Goal: Task Accomplishment & Management: Manage account settings

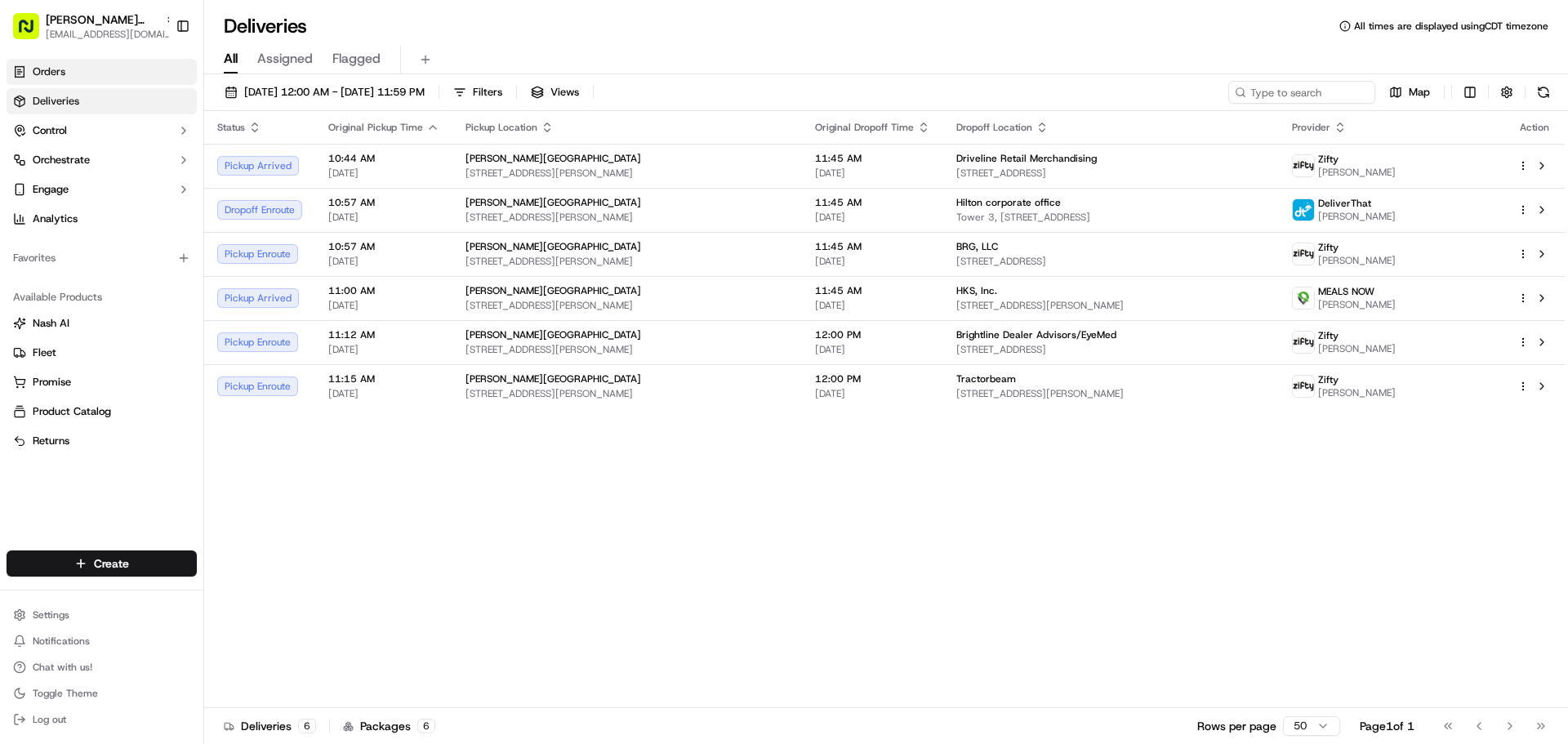
click at [101, 76] on link "Orders" at bounding box center [102, 71] width 191 height 26
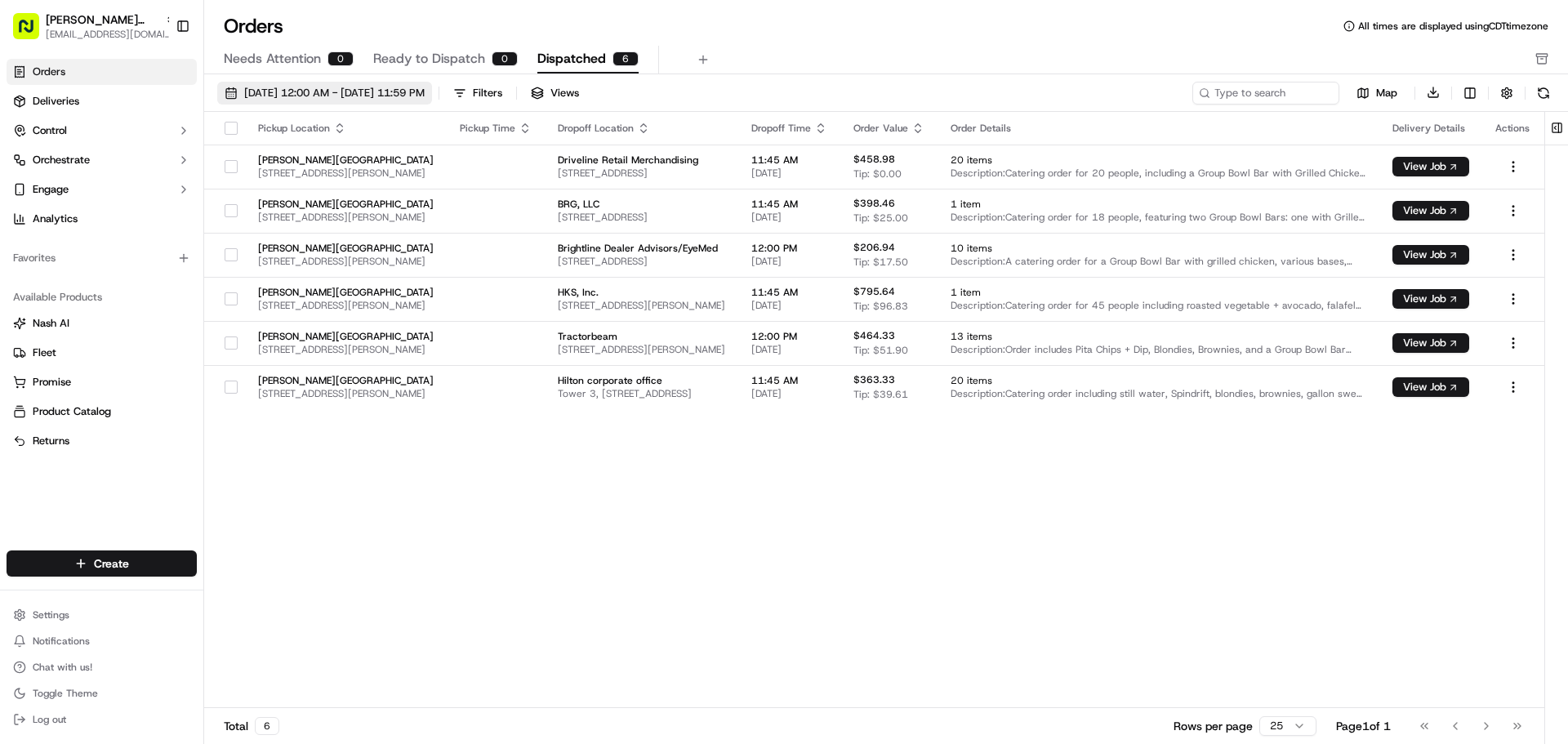
click at [314, 86] on span "[DATE] 12:00 AM - [DATE] 11:59 PM" at bounding box center [334, 92] width 181 height 14
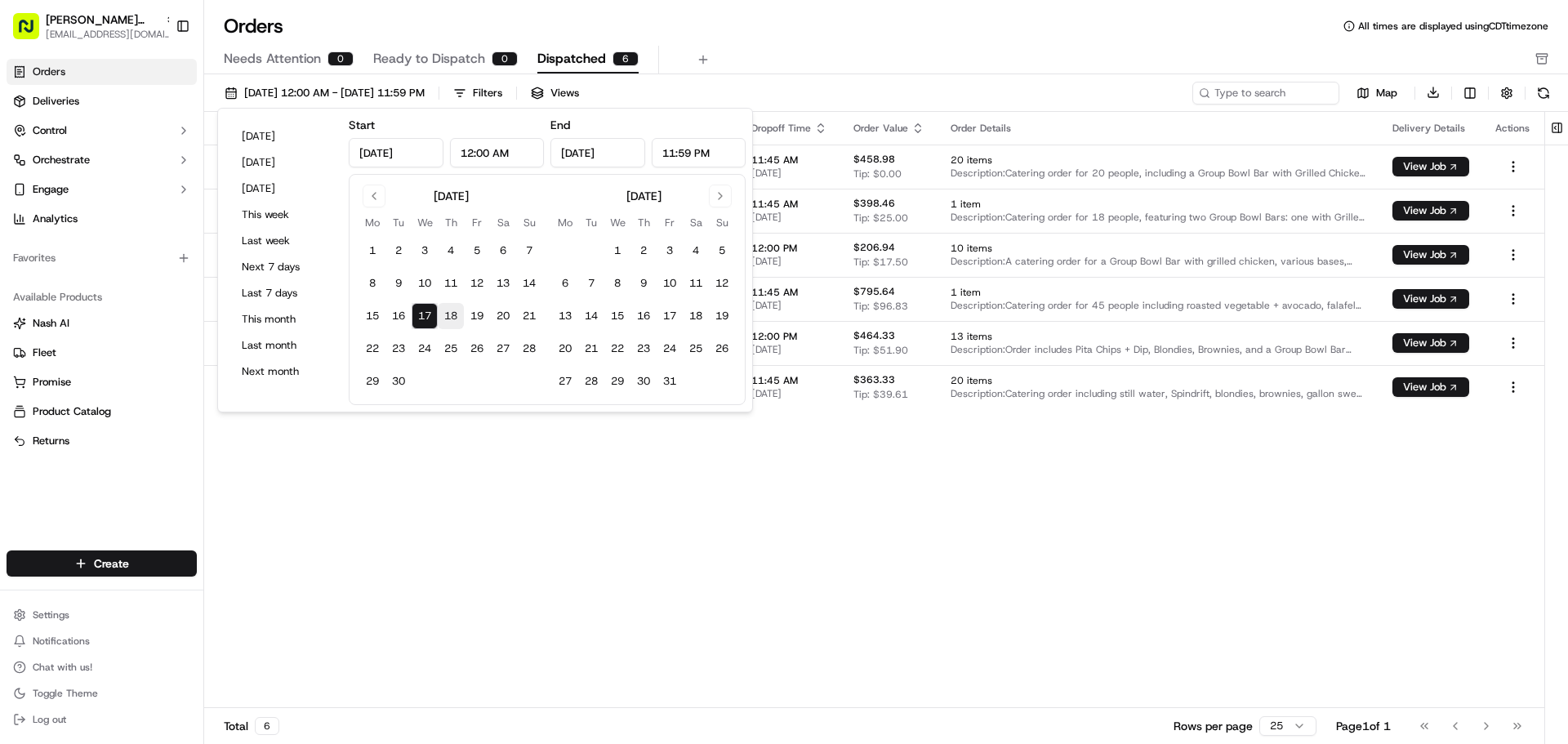
click at [444, 318] on button "18" at bounding box center [451, 316] width 26 height 26
type input "[DATE]"
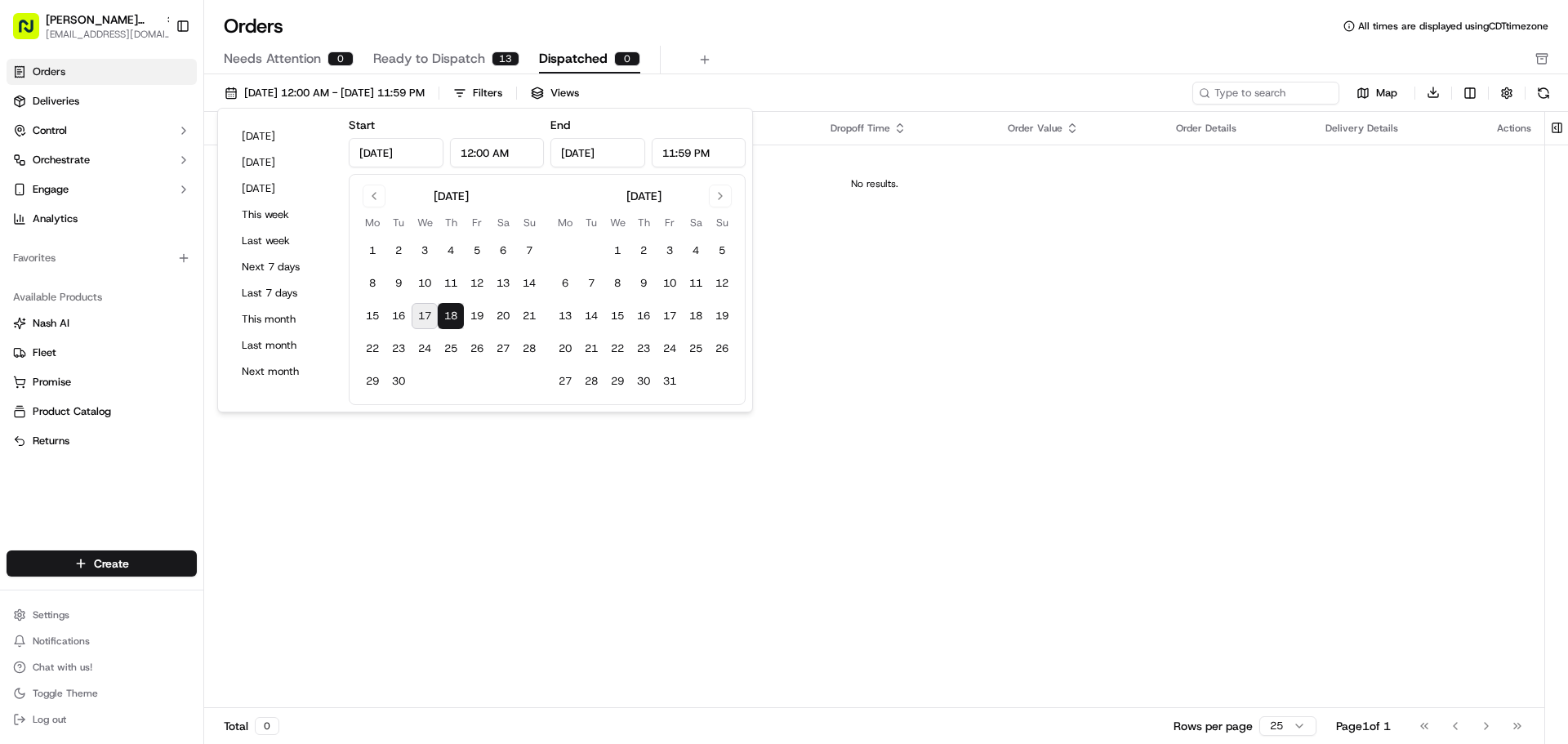
click at [480, 57] on span "Ready to Dispatch" at bounding box center [429, 58] width 112 height 19
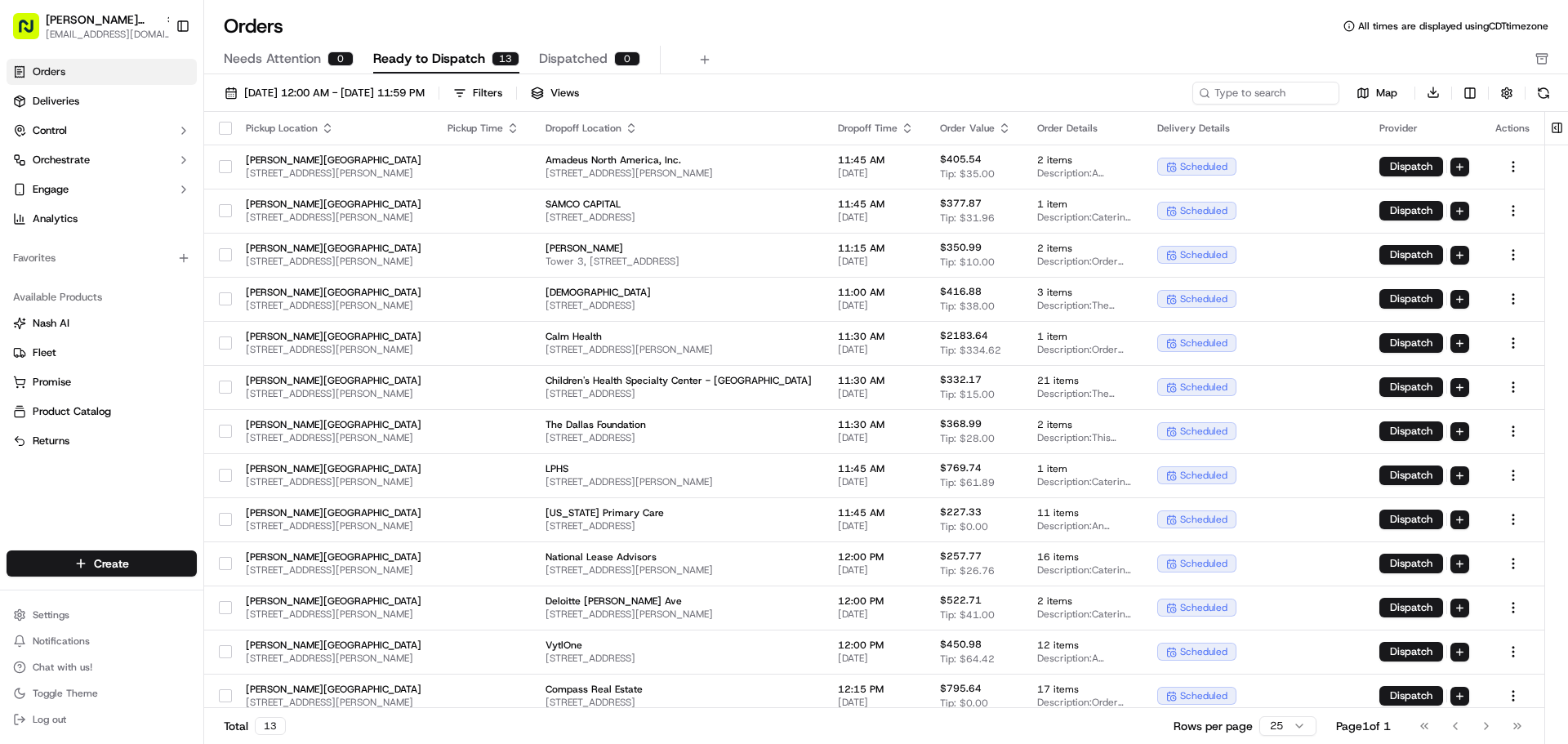
click at [220, 130] on button "button" at bounding box center [225, 128] width 13 height 13
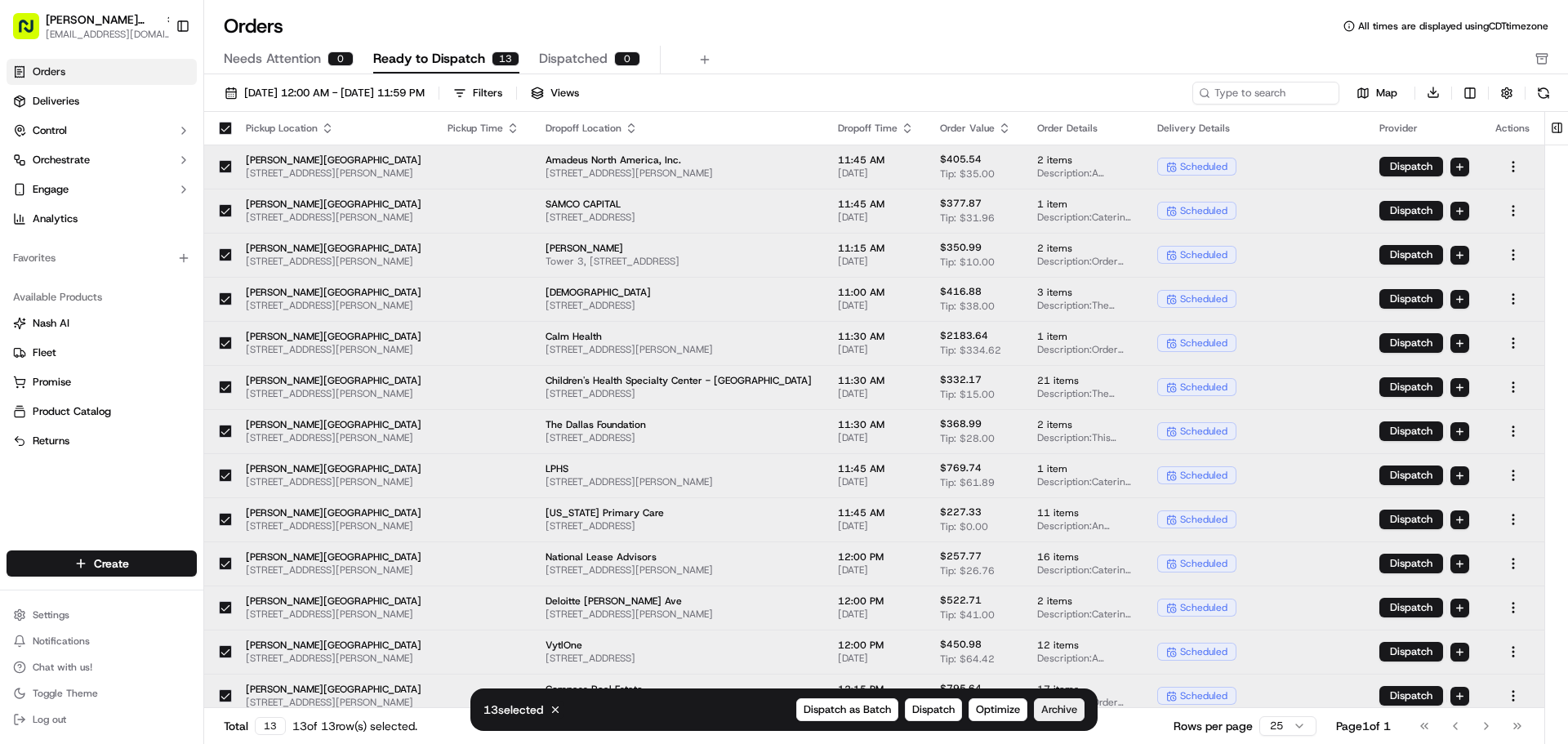
click at [1046, 702] on button "Archive" at bounding box center [1059, 709] width 51 height 23
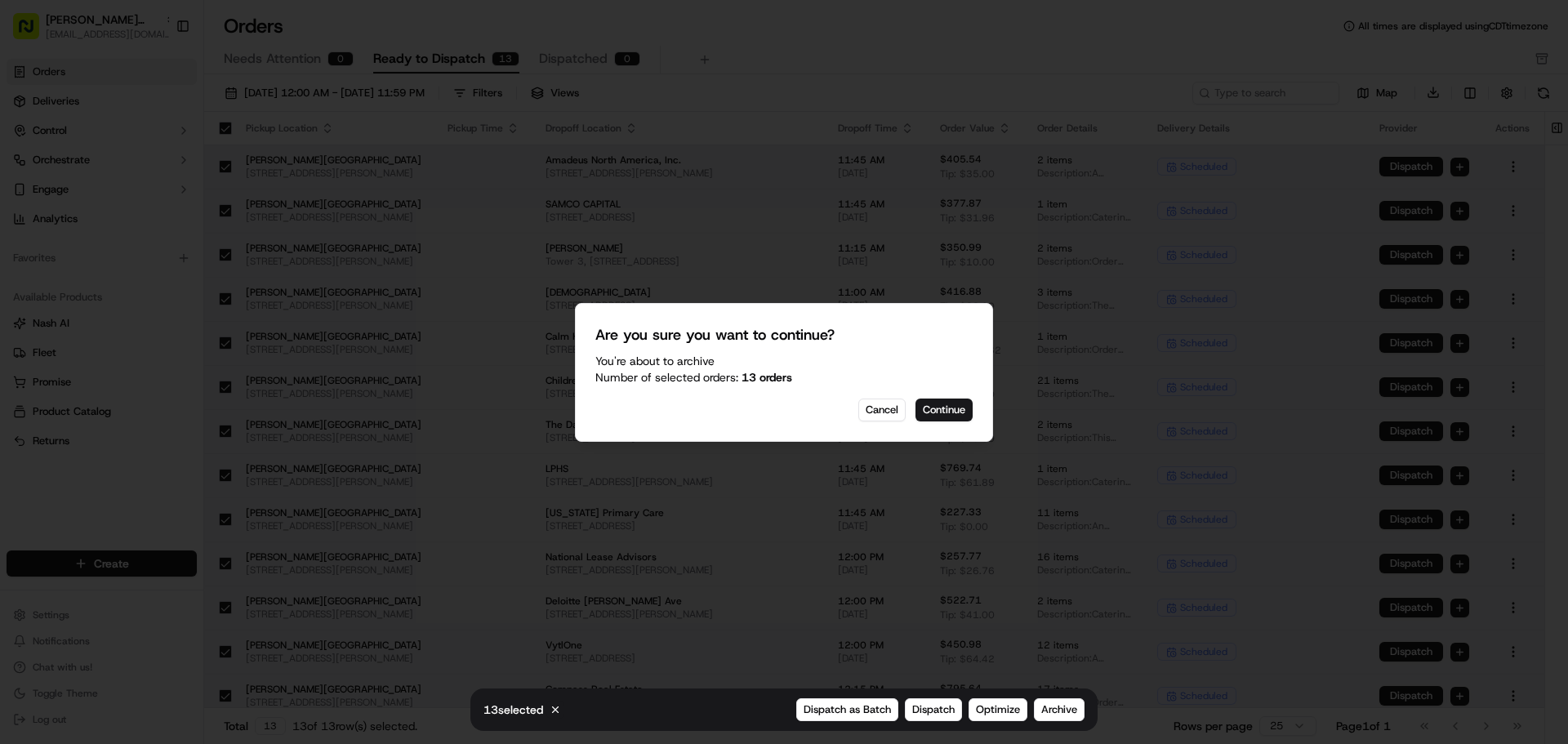
click at [943, 394] on div "Are you sure you want to continue? You're about to Archive Number of selected o…" at bounding box center [783, 373] width 418 height 139
click at [935, 405] on button "Continue" at bounding box center [943, 409] width 57 height 23
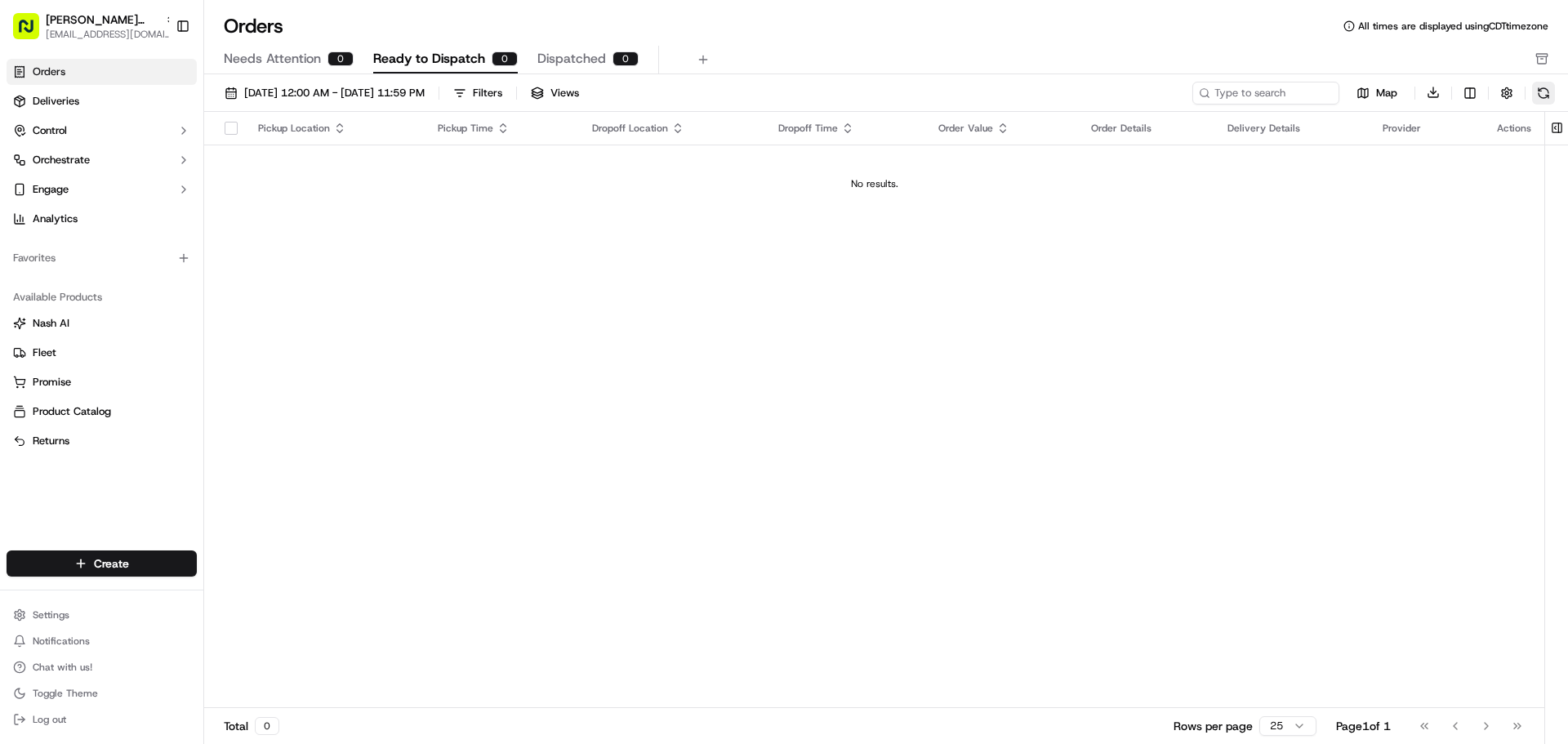
click at [1542, 93] on button at bounding box center [1543, 92] width 23 height 23
